Goal: Task Accomplishment & Management: Use online tool/utility

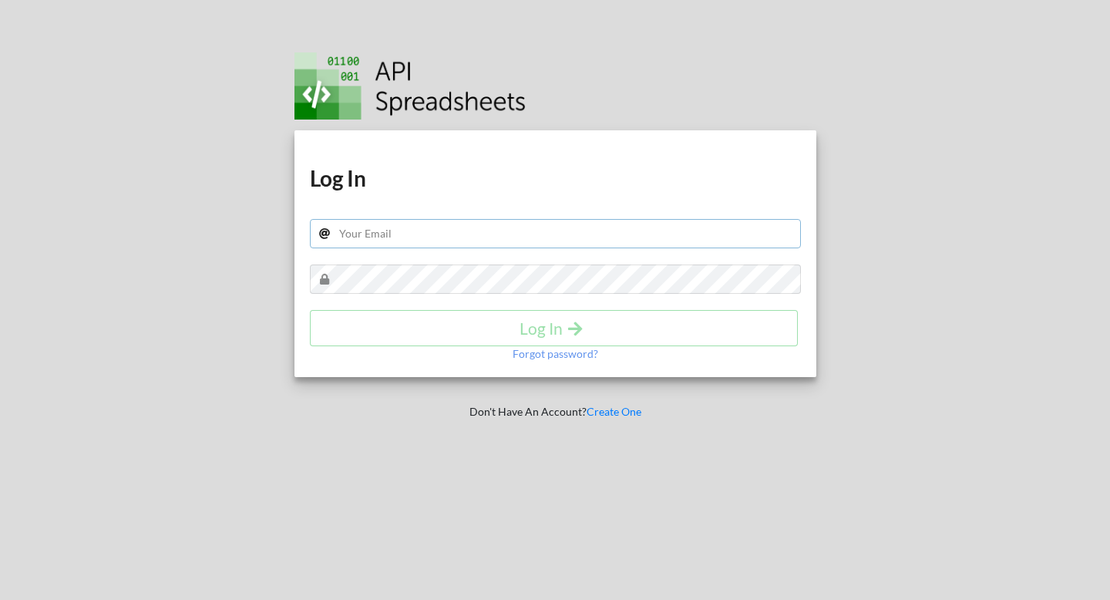
click at [423, 229] on input "text" at bounding box center [555, 233] width 491 height 29
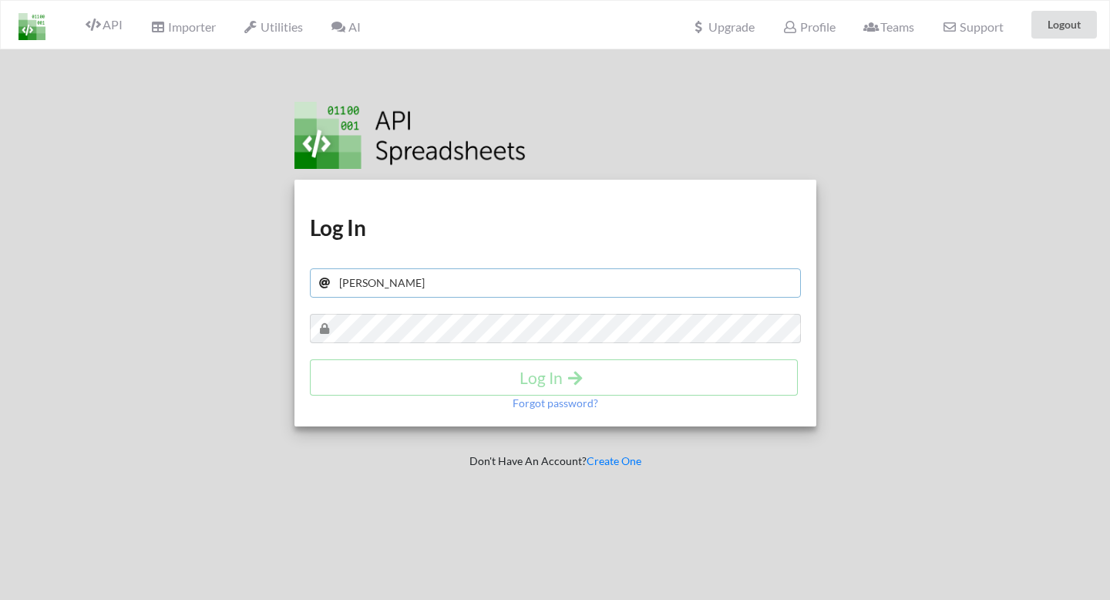
type input "joanna.found@gmail.com"
click at [500, 384] on h4 "Log In" at bounding box center [554, 377] width 456 height 19
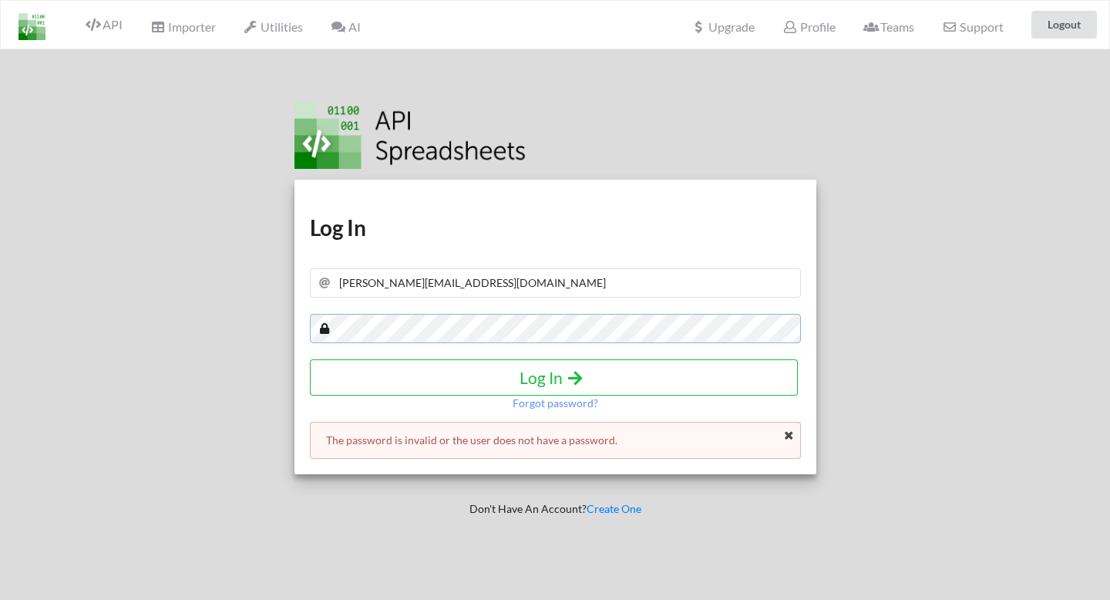
click at [273, 335] on div "Download hidden Download hidden Log In joanna.found@gmail.com Log In Forgot pas…" at bounding box center [555, 349] width 567 height 600
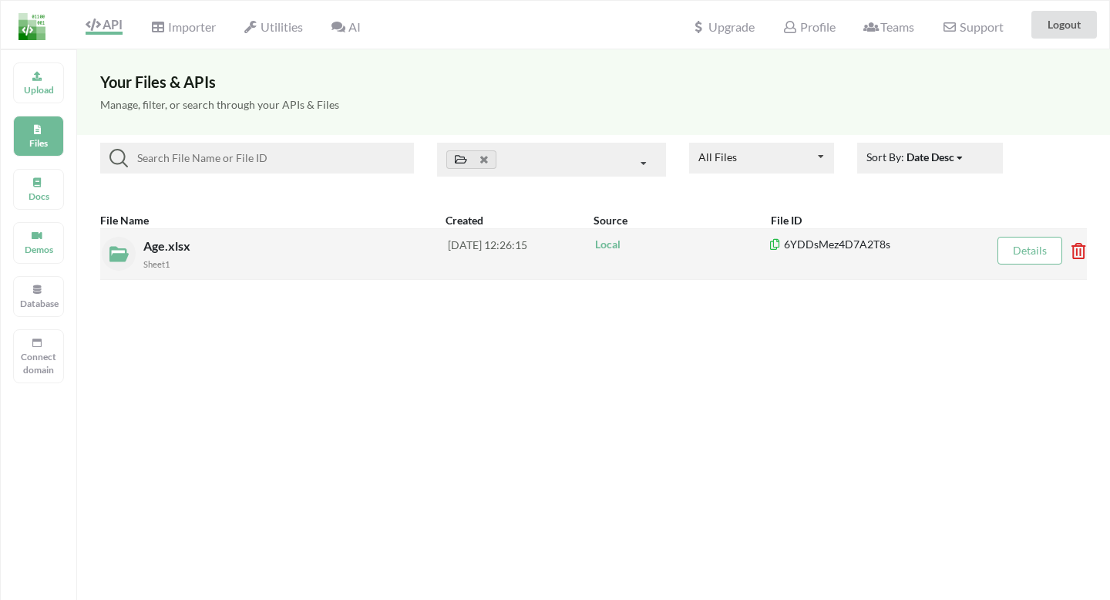
click at [163, 242] on span "Age.xlsx" at bounding box center [168, 245] width 50 height 15
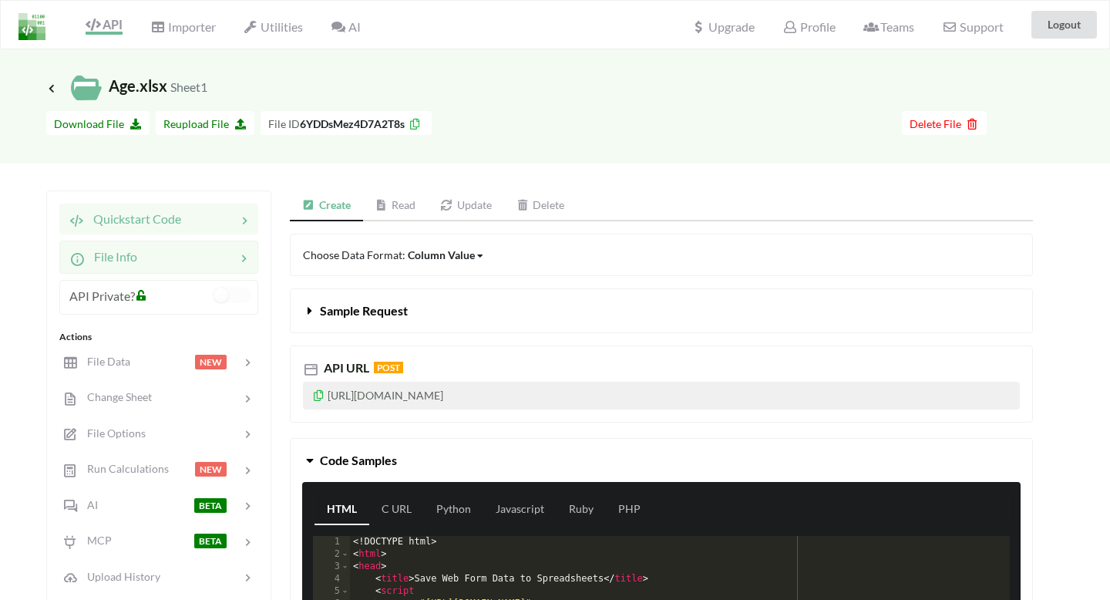
click at [146, 258] on div at bounding box center [186, 256] width 99 height 18
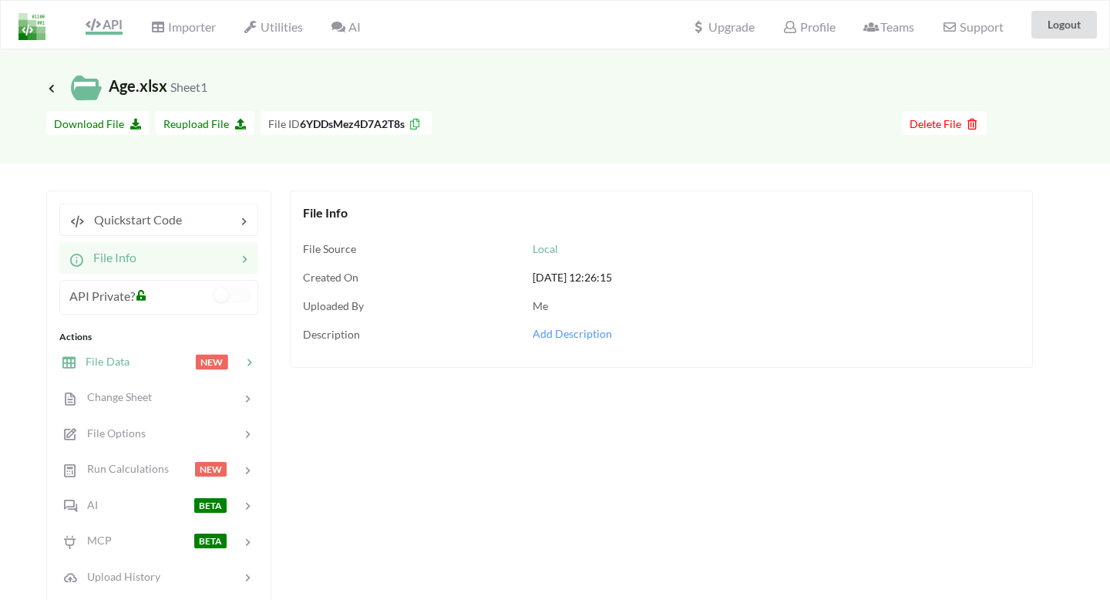
click at [116, 369] on div "File Data" at bounding box center [95, 362] width 69 height 18
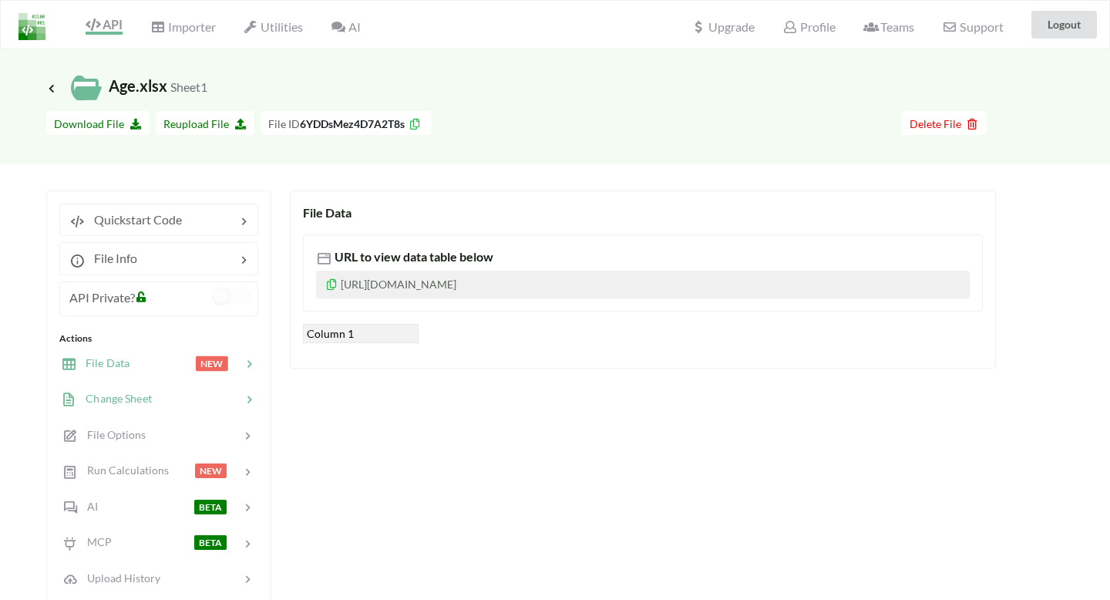
click at [118, 386] on div "Change Sheet" at bounding box center [158, 399] width 203 height 36
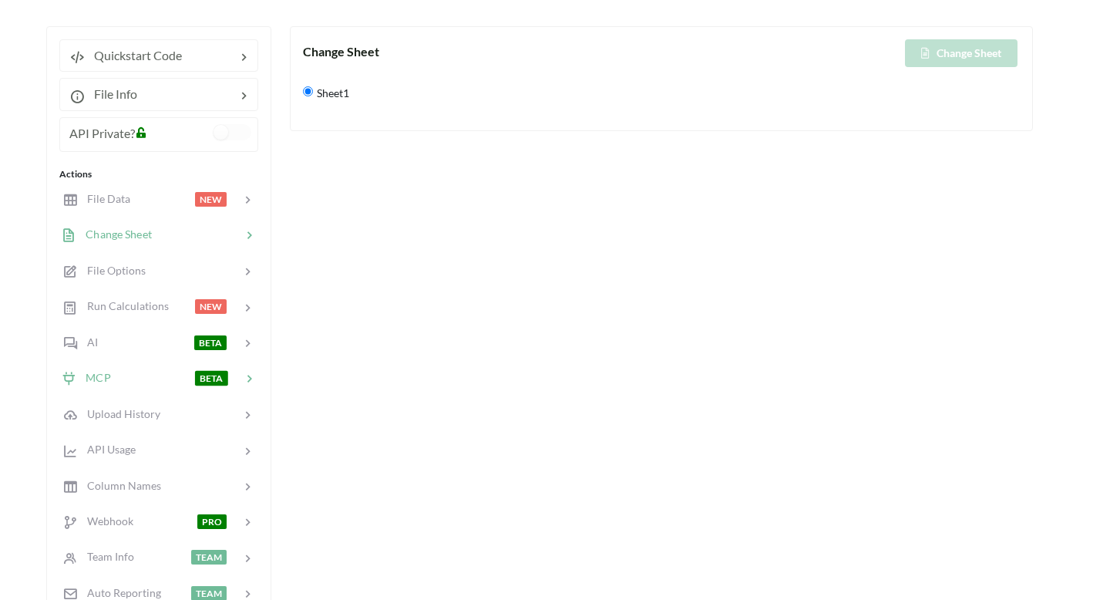
scroll to position [186, 0]
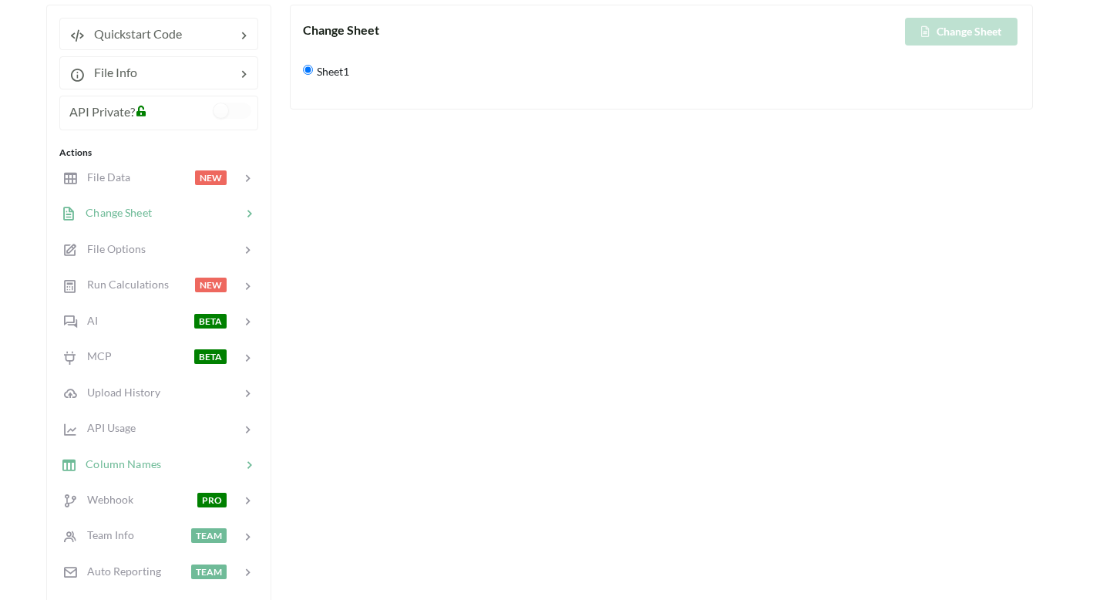
click at [156, 465] on span "Column Names" at bounding box center [118, 462] width 85 height 13
